Goal: Information Seeking & Learning: Find specific fact

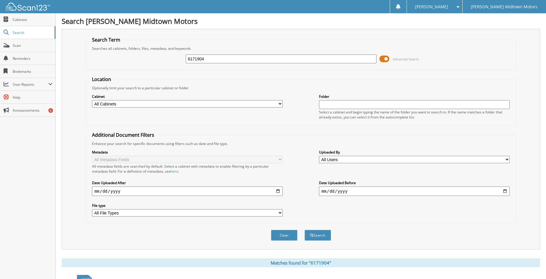
click at [223, 61] on input "6171904" at bounding box center [281, 59] width 191 height 9
type input "6173018"
click at [305, 230] on button "Search" at bounding box center [318, 235] width 27 height 11
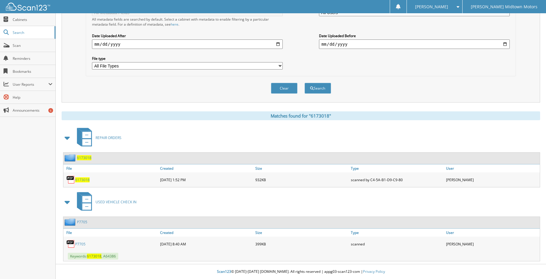
click at [96, 256] on span "6173018" at bounding box center [94, 256] width 14 height 5
click at [71, 243] on img at bounding box center [70, 244] width 9 height 9
click at [80, 244] on link "P7705" at bounding box center [80, 244] width 10 height 5
click at [84, 180] on span "6173018" at bounding box center [82, 180] width 14 height 5
